Goal: Check status: Check status

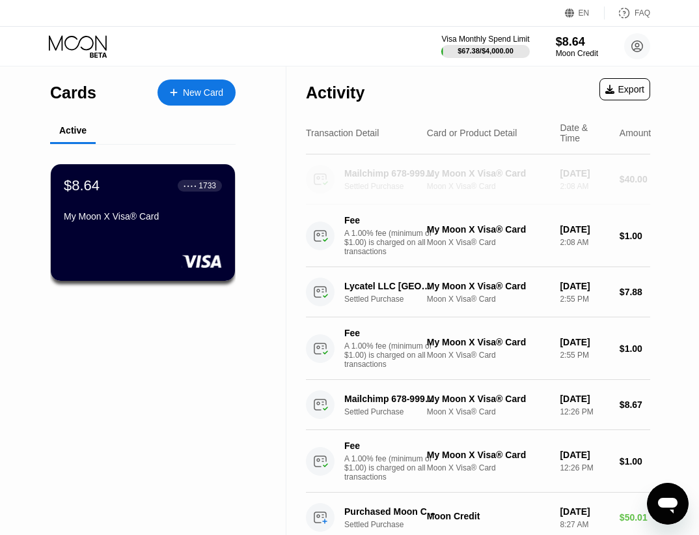
click at [486, 190] on div "Moon X Visa® Card" at bounding box center [488, 186] width 123 height 9
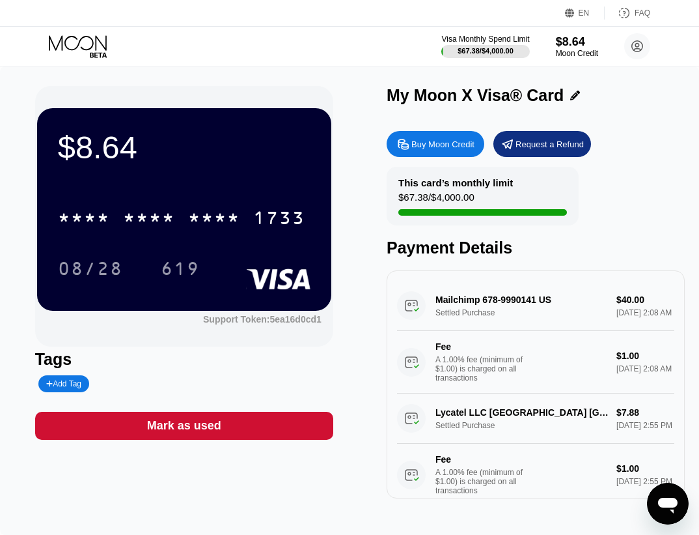
click at [554, 314] on div "Mailchimp 678-9990141 US Settled Purchase $40.00 [DATE] 2:08 AM Fee A 1.00% fee…" at bounding box center [535, 337] width 277 height 113
click at [486, 307] on div "Mailchimp 678-9990141 US Settled Purchase $40.00 [DATE] 2:08 AM Fee A 1.00% fee…" at bounding box center [535, 337] width 277 height 113
click at [471, 325] on div "Mailchimp 678-9990141 US Settled Purchase $40.00 [DATE] 2:08 AM Fee A 1.00% fee…" at bounding box center [535, 337] width 277 height 113
click at [614, 324] on div "Mailchimp 678-9990141 US Settled Purchase $40.00 [DATE] 2:08 AM Fee A 1.00% fee…" at bounding box center [535, 337] width 277 height 113
click at [510, 310] on div "Mailchimp 678-9990141 US Settled Purchase $40.00 [DATE] 2:08 AM Fee A 1.00% fee…" at bounding box center [535, 337] width 277 height 113
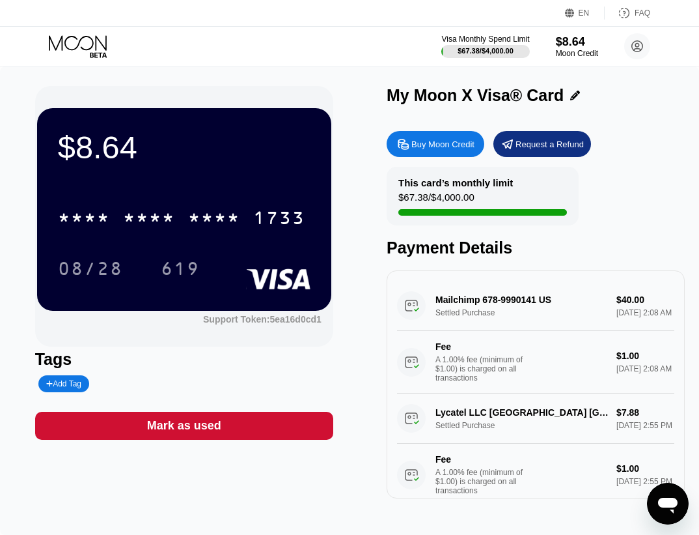
click at [413, 313] on div "Mailchimp 678-9990141 US Settled Purchase $40.00 [DATE] 2:08 AM Fee A 1.00% fee…" at bounding box center [535, 337] width 277 height 113
click at [480, 314] on div "Mailchimp 678-9990141 US Settled Purchase $40.00 [DATE] 2:08 AM Fee A 1.00% fee…" at bounding box center [535, 337] width 277 height 113
click at [572, 313] on div "Mailchimp 678-9990141 US Settled Purchase $40.00 [DATE] 2:08 AM Fee A 1.00% fee…" at bounding box center [535, 337] width 277 height 113
click at [626, 316] on div "Mailchimp 678-9990141 US Settled Purchase $40.00 [DATE] 2:08 AM Fee A 1.00% fee…" at bounding box center [535, 337] width 277 height 113
click at [563, 306] on div "Mailchimp 678-9990141 US Settled Purchase $40.00 [DATE] 2:08 AM Fee A 1.00% fee…" at bounding box center [535, 337] width 277 height 113
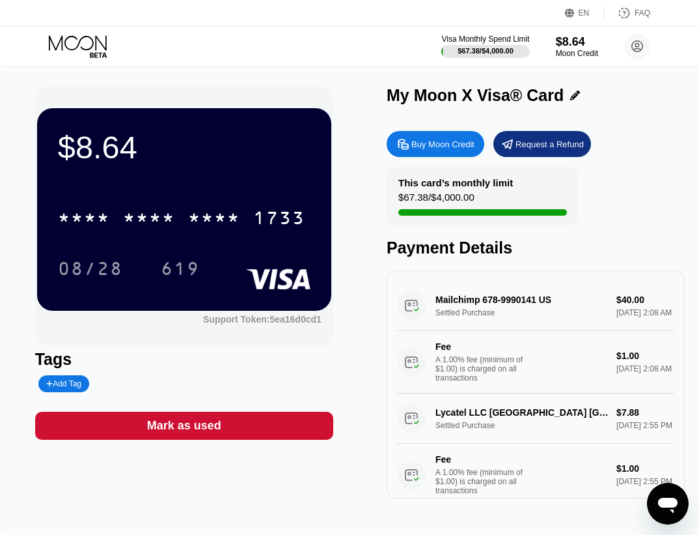
click at [520, 310] on div "Mailchimp 678-9990141 US Settled Purchase $40.00 [DATE] 2:08 AM Fee A 1.00% fee…" at bounding box center [535, 337] width 277 height 113
